Goal: Download file/media

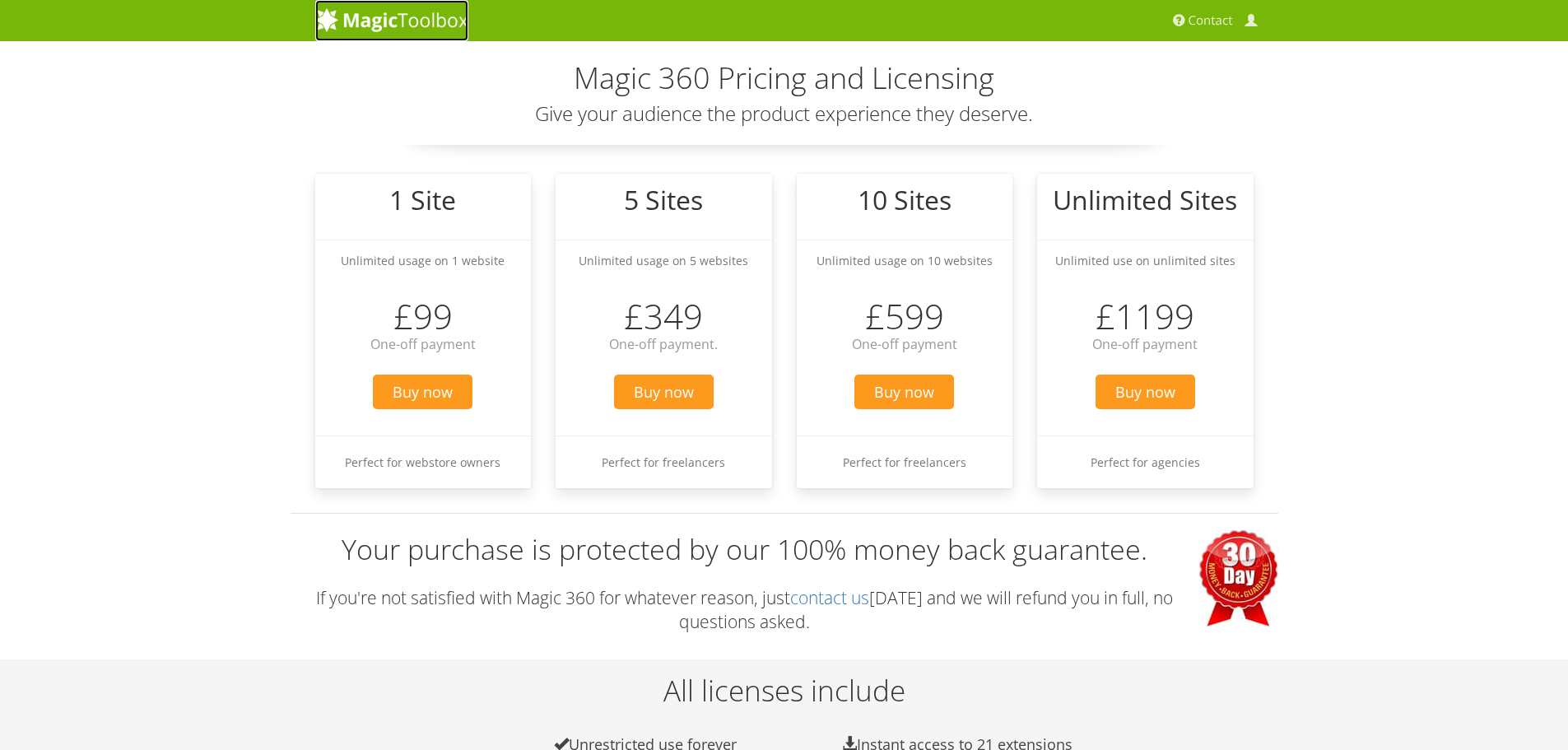
click at [378, 13] on img at bounding box center [391, 20] width 153 height 24
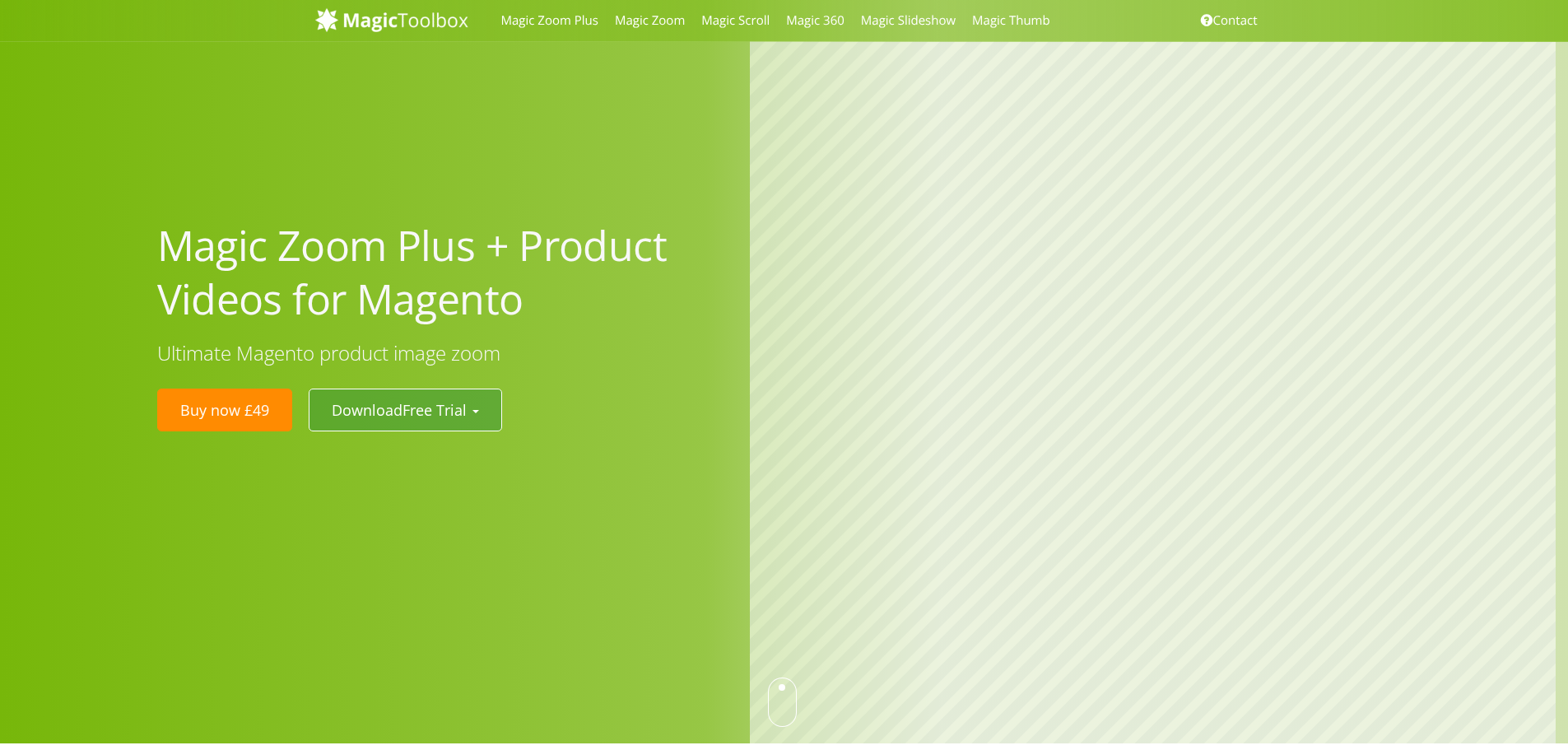
click at [367, 402] on button "Download Free Trial" at bounding box center [405, 410] width 194 height 43
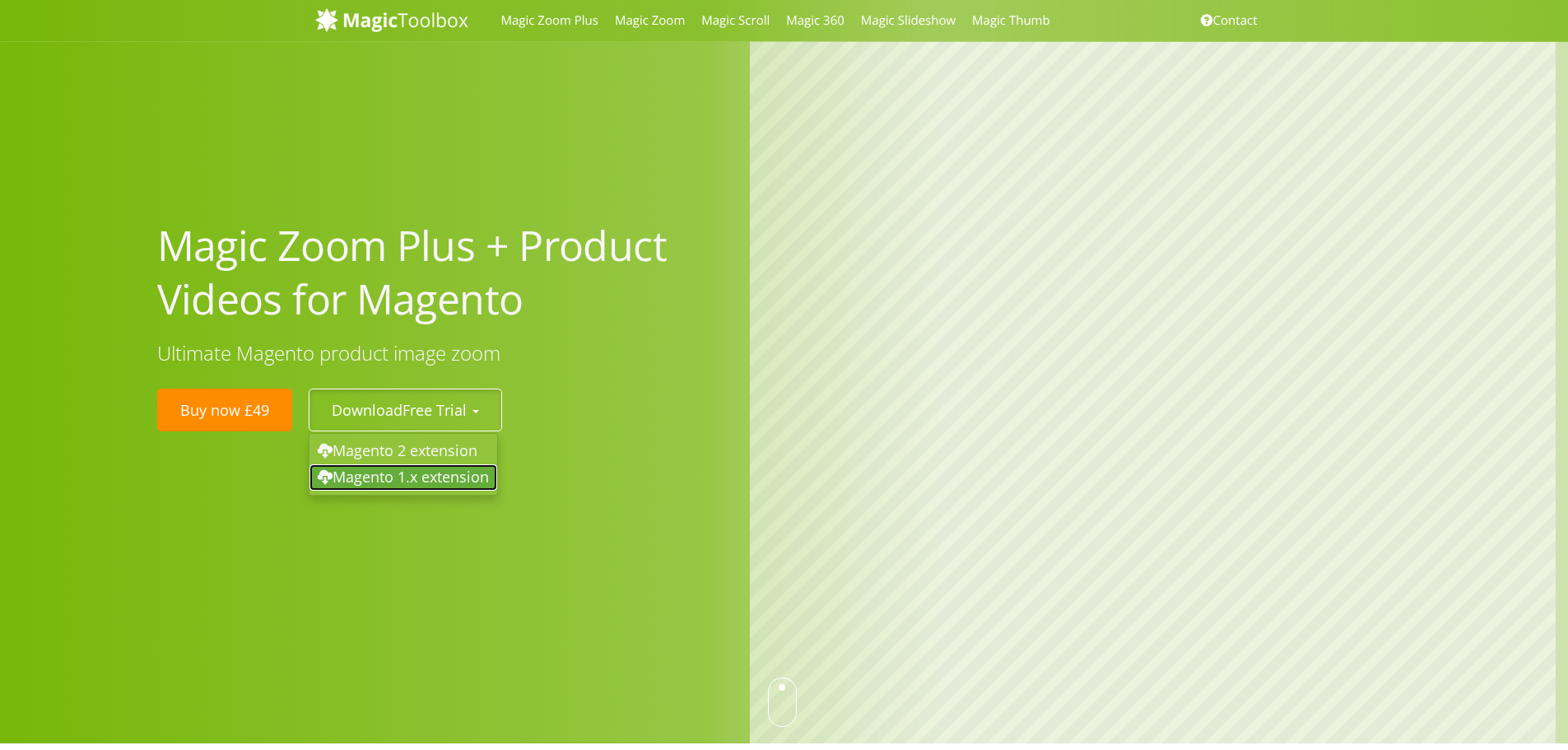
click at [405, 469] on link "Magento 1.x extension" at bounding box center [404, 478] width 188 height 26
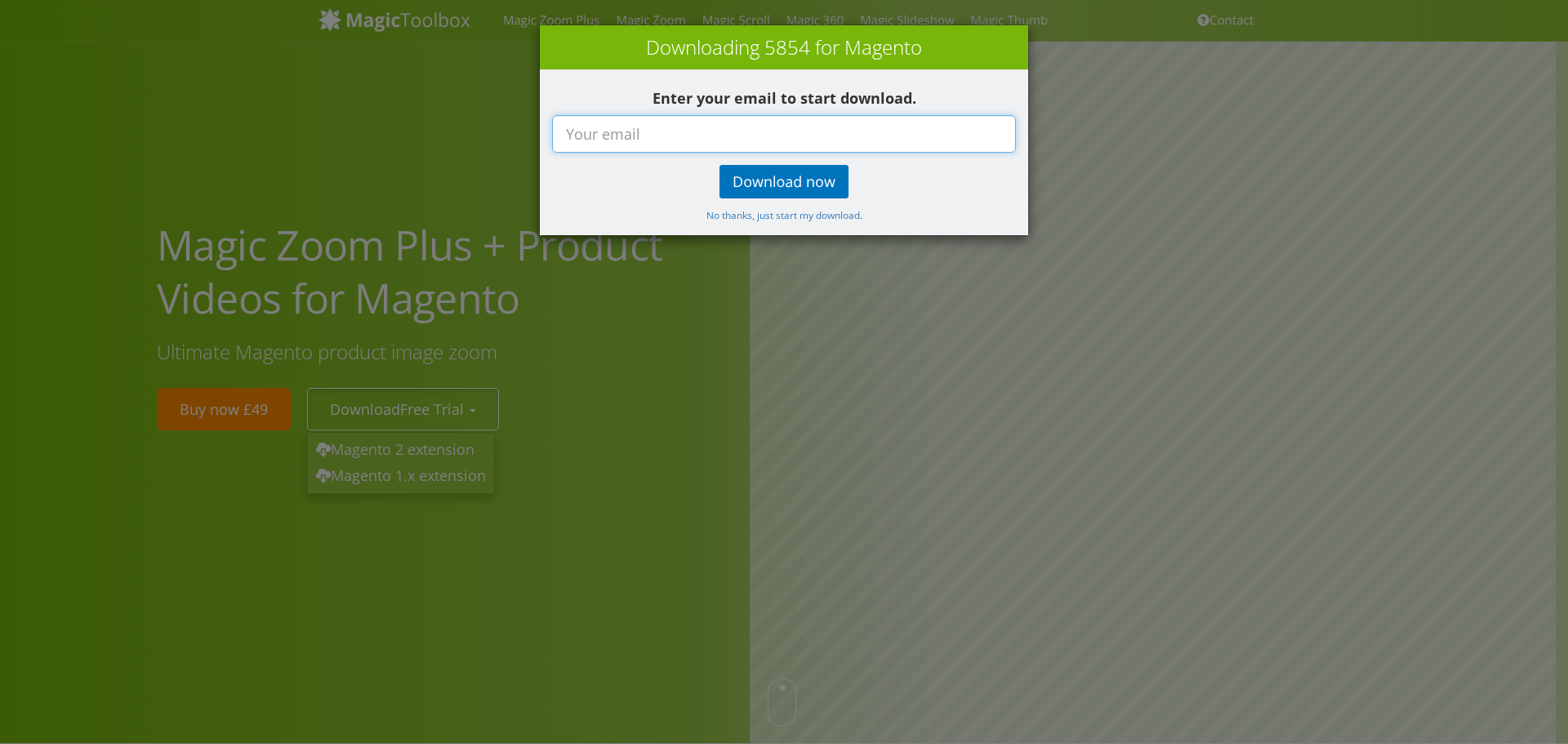
click at [774, 134] on input "text" at bounding box center [784, 133] width 464 height 37
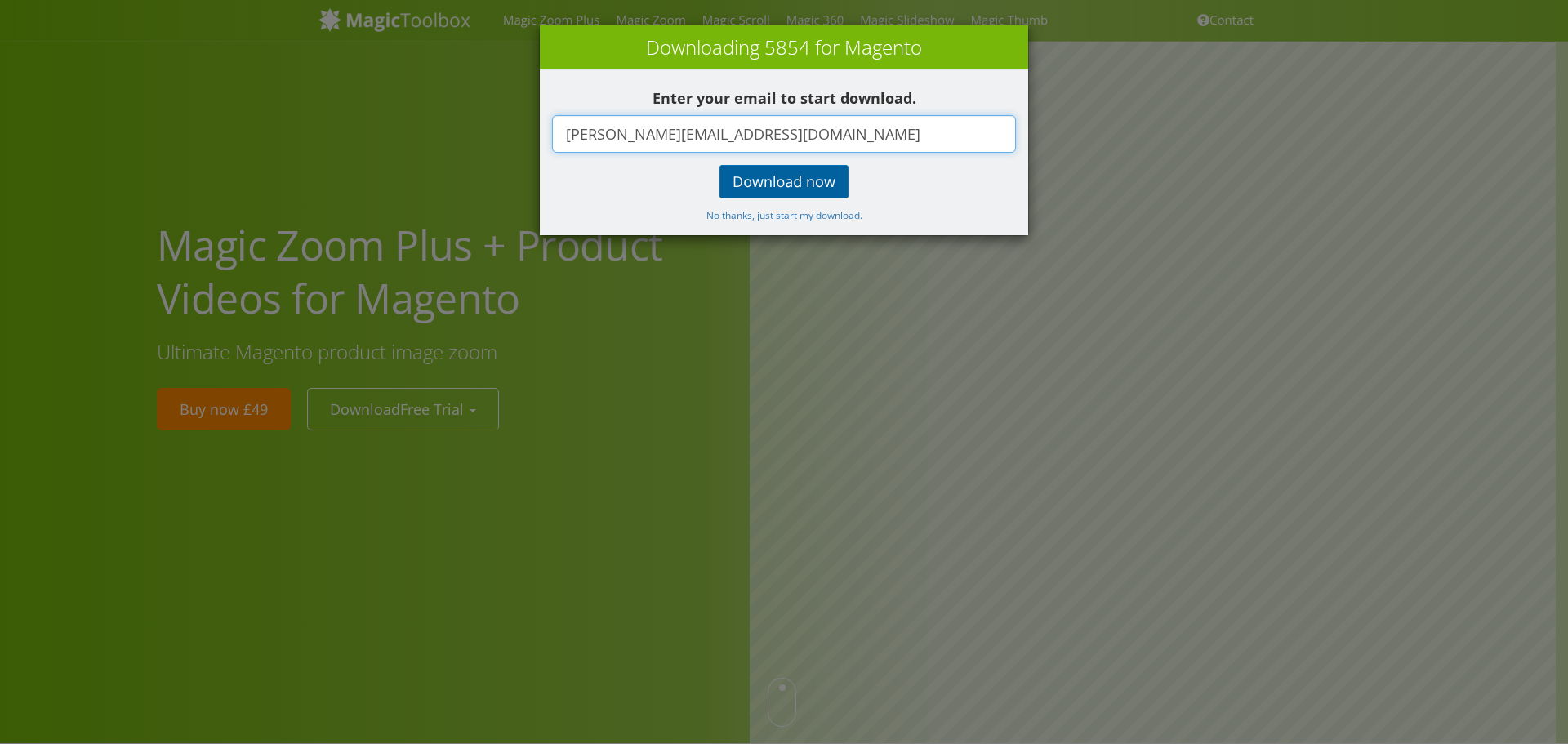
type input "[PERSON_NAME][EMAIL_ADDRESS][DOMAIN_NAME]"
click at [788, 175] on big "Download now" at bounding box center [784, 182] width 103 height 20
